Goal: Find specific page/section

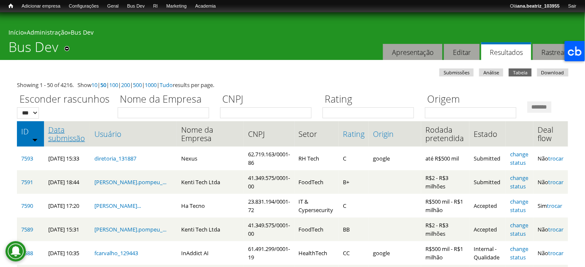
click at [72, 143] on link "Data submissão" at bounding box center [67, 134] width 38 height 17
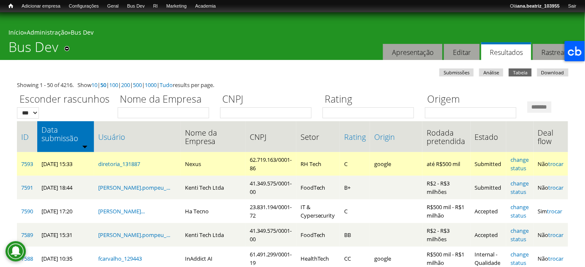
click at [193, 176] on td "Nexus" at bounding box center [213, 164] width 65 height 24
copy td "Nexus"
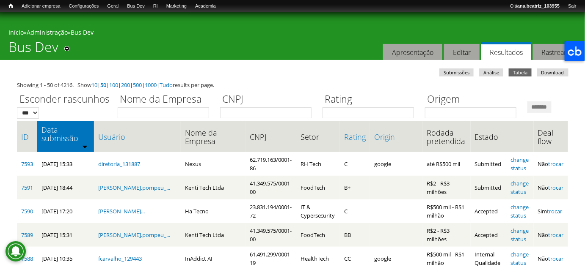
click at [312, 70] on ul "Submissões Análise Tabela (aba ativa) Download" at bounding box center [295, 74] width 554 height 10
